Goal: Transaction & Acquisition: Purchase product/service

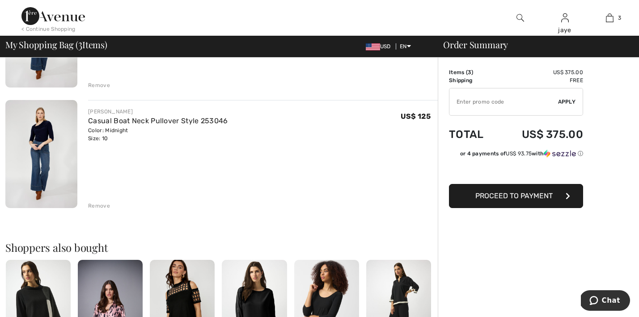
scroll to position [223, 0]
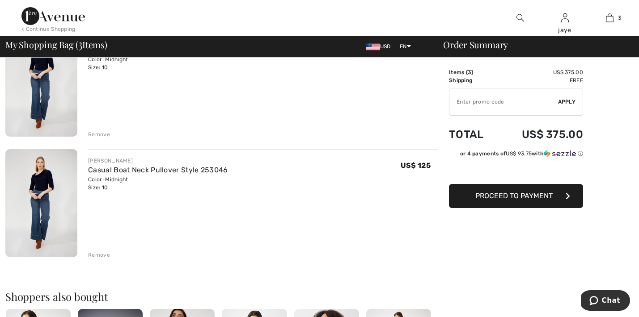
click at [522, 196] on span "Proceed to Payment" at bounding box center [513, 196] width 77 height 8
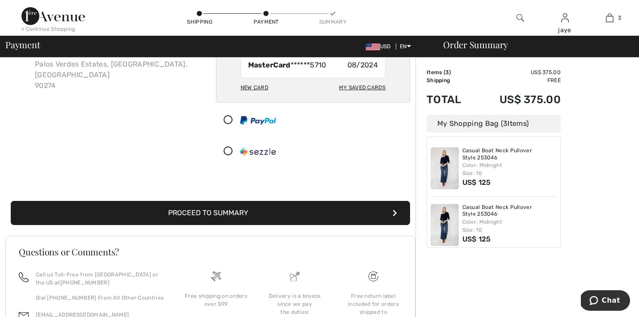
scroll to position [94, 0]
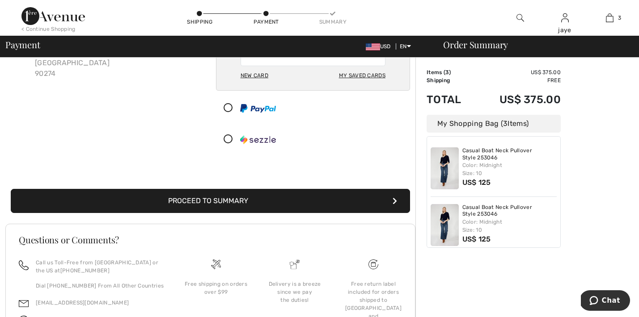
click at [290, 201] on button "Proceed to Summary" at bounding box center [210, 201] width 399 height 24
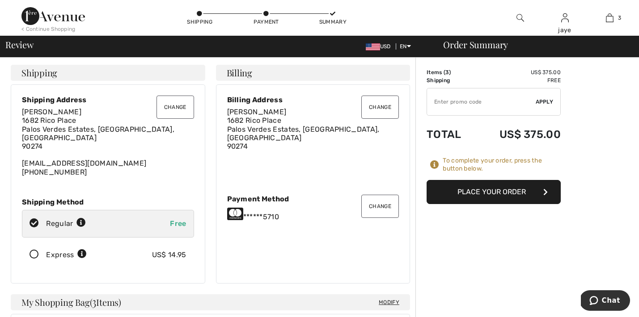
click at [481, 191] on button "Place Your Order" at bounding box center [493, 192] width 134 height 24
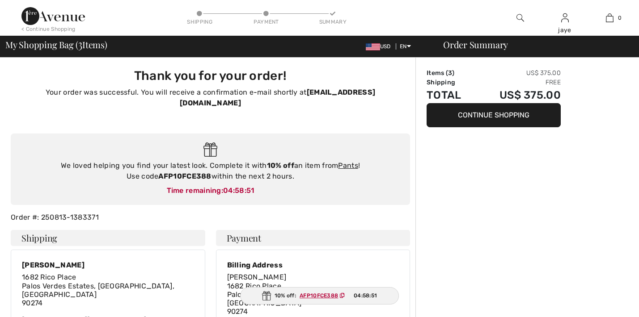
click at [519, 18] on img at bounding box center [520, 18] width 8 height 11
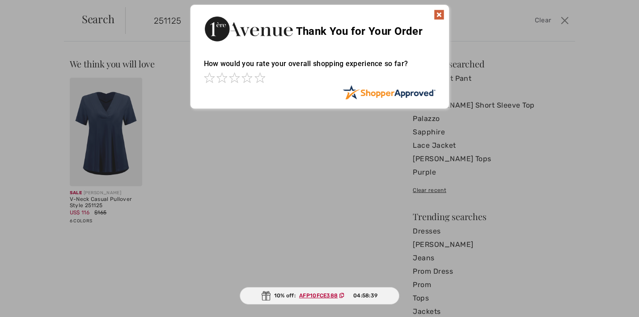
click at [438, 14] on img at bounding box center [439, 14] width 11 height 11
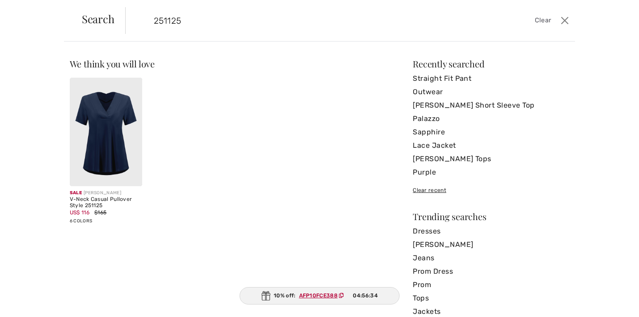
click at [179, 21] on input "251125" at bounding box center [301, 20] width 308 height 27
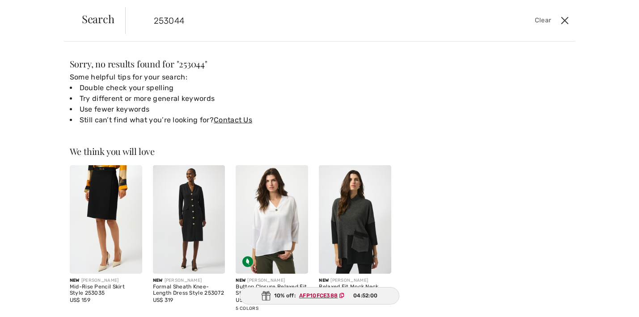
type input "253044"
click at [566, 22] on button "Close" at bounding box center [564, 20] width 13 height 14
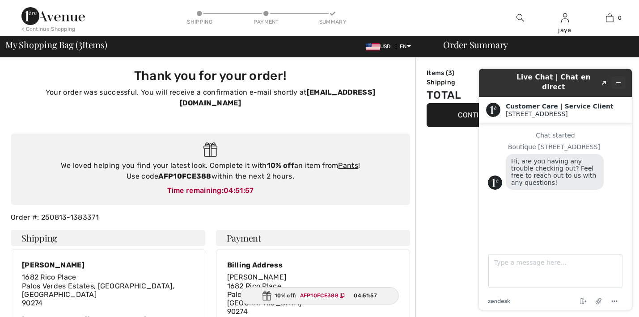
click at [619, 80] on icon "Minimize widget" at bounding box center [618, 83] width 6 height 6
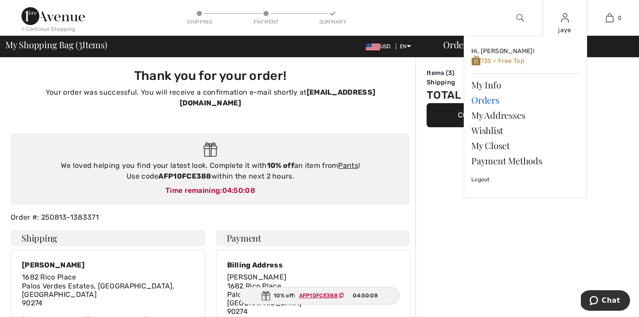
click at [497, 101] on link "Orders" at bounding box center [525, 100] width 108 height 15
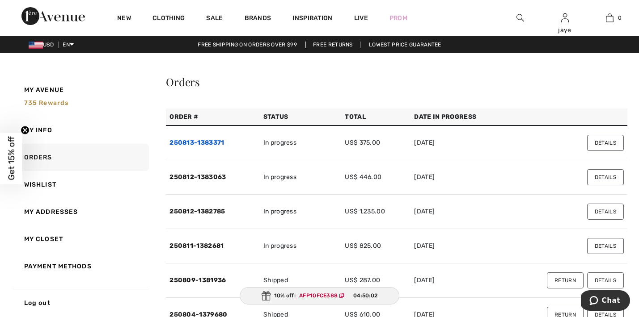
click at [209, 143] on link "250813-1383371" at bounding box center [196, 143] width 55 height 8
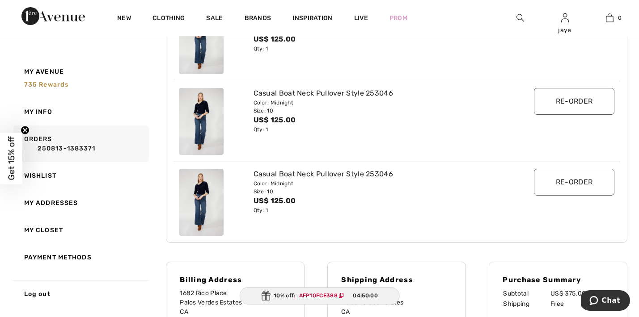
scroll to position [188, 0]
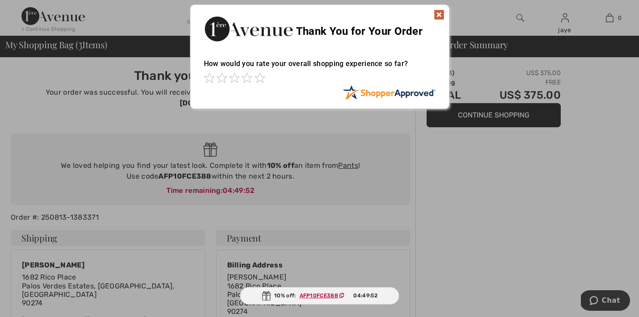
click at [437, 15] on img at bounding box center [439, 14] width 11 height 11
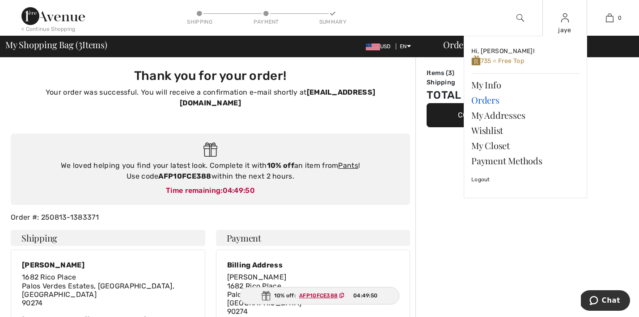
click at [487, 98] on link "Orders" at bounding box center [525, 100] width 108 height 15
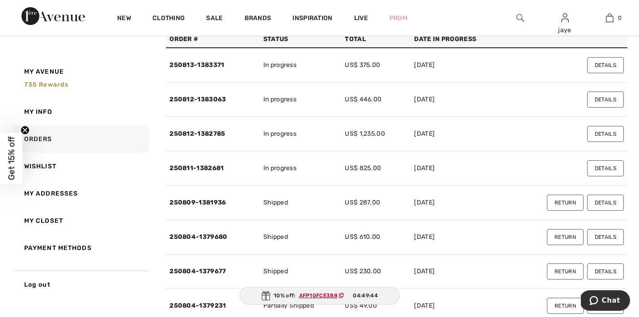
scroll to position [80, 0]
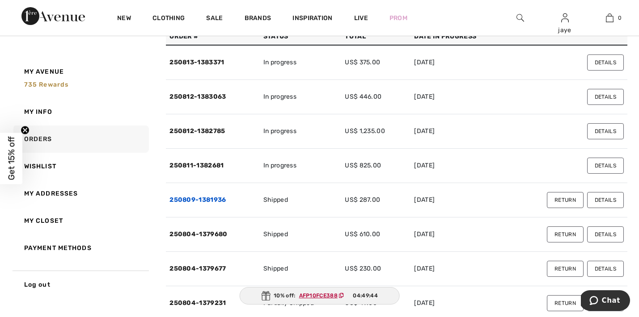
click at [211, 198] on link "250809-1381936" at bounding box center [197, 200] width 56 height 8
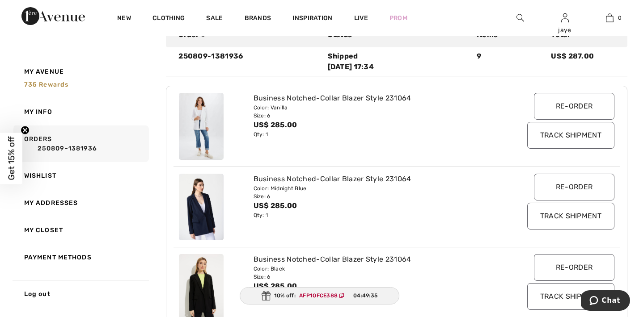
scroll to position [107, 0]
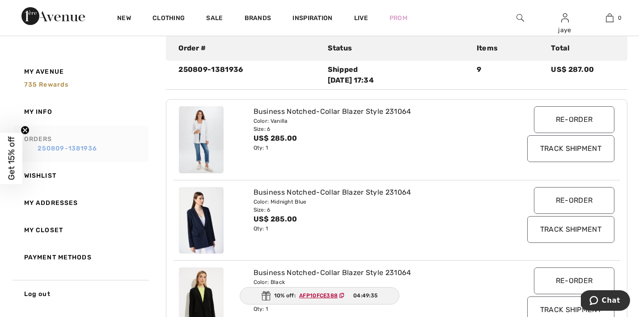
click at [94, 151] on link "250809-1381936" at bounding box center [85, 148] width 122 height 9
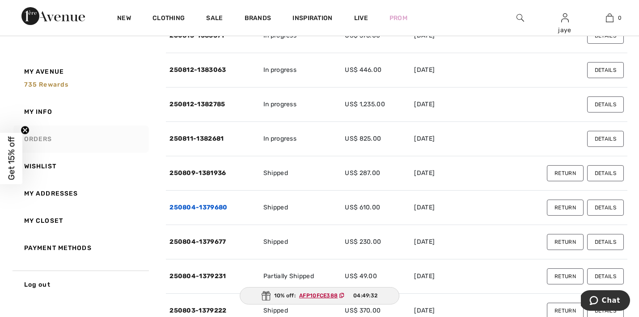
click at [216, 206] on link "250804-1379680" at bounding box center [198, 208] width 58 height 8
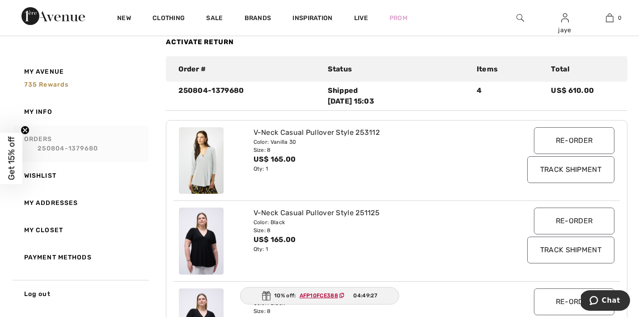
scroll to position [86, 0]
